Goal: Task Accomplishment & Management: Manage account settings

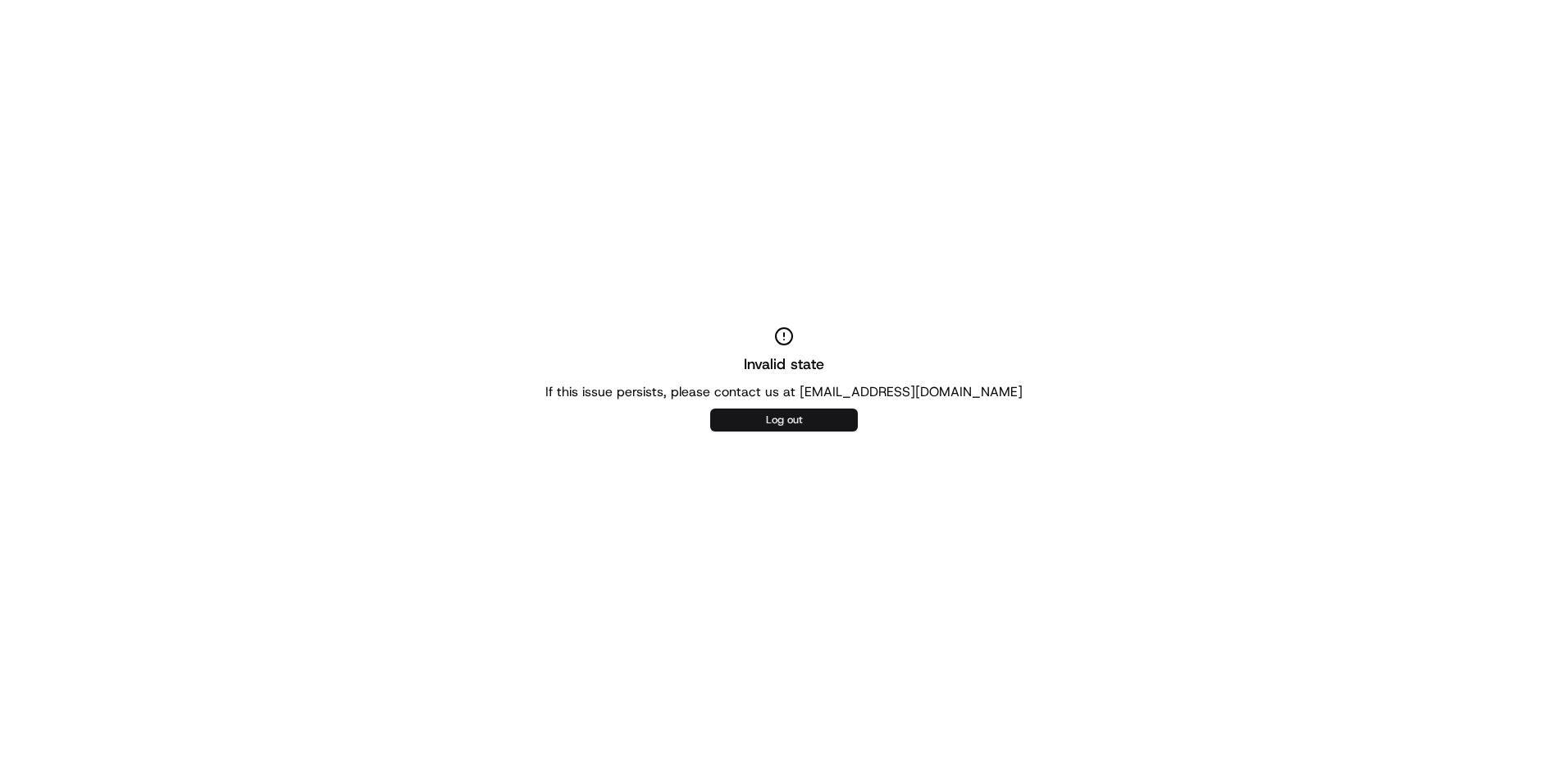
click at [778, 428] on button "Log out" at bounding box center [784, 419] width 147 height 23
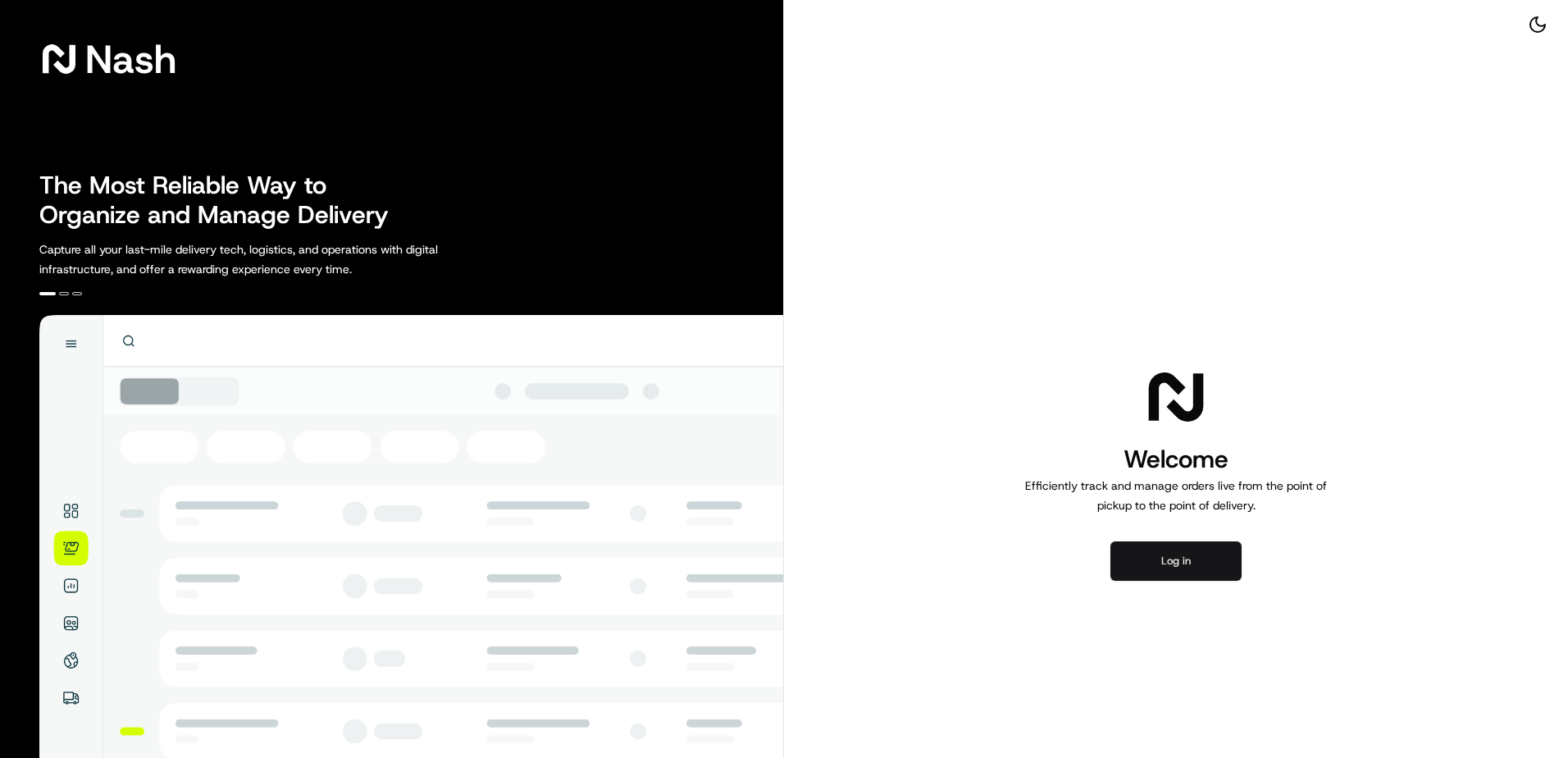
click at [1206, 552] on button "Log in" at bounding box center [1176, 561] width 131 height 39
